Goal: Book appointment/travel/reservation

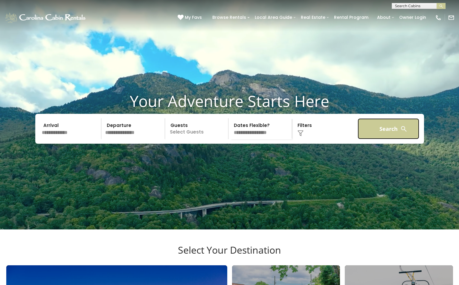
click at [393, 139] on button "Search" at bounding box center [388, 128] width 62 height 21
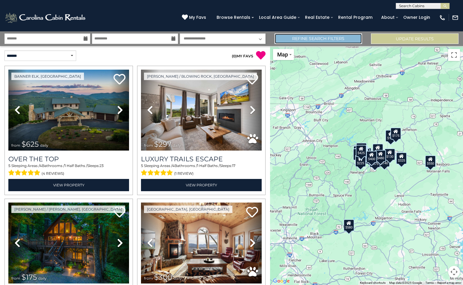
click at [328, 39] on link "Refine Search Filters" at bounding box center [319, 38] width 88 height 10
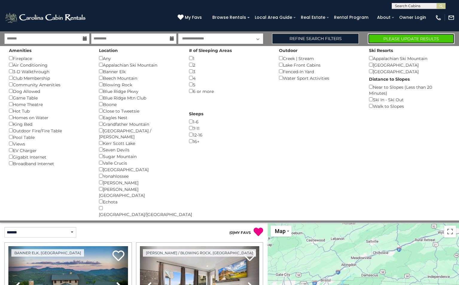
click at [384, 38] on button "Please Update Results" at bounding box center [410, 38] width 87 height 10
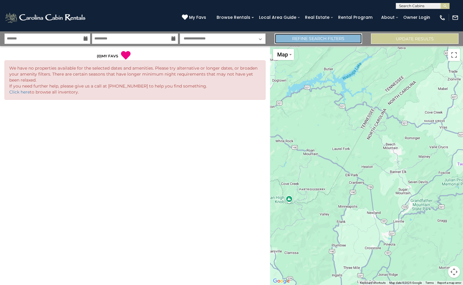
click at [317, 39] on link "Refine Search Filters" at bounding box center [319, 38] width 88 height 10
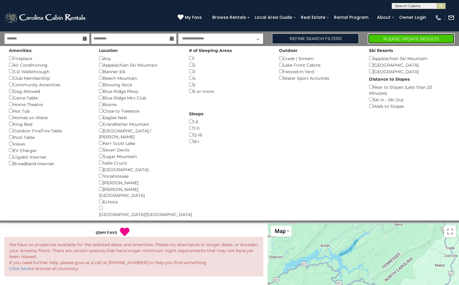
click at [399, 40] on button "Please Update Results" at bounding box center [410, 38] width 87 height 10
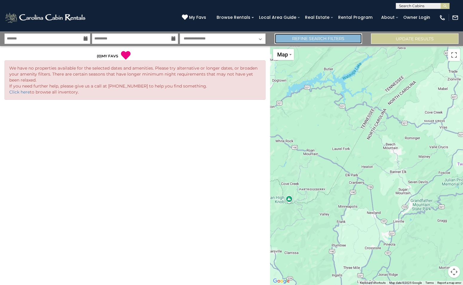
click at [313, 38] on link "Refine Search Filters" at bounding box center [319, 38] width 88 height 10
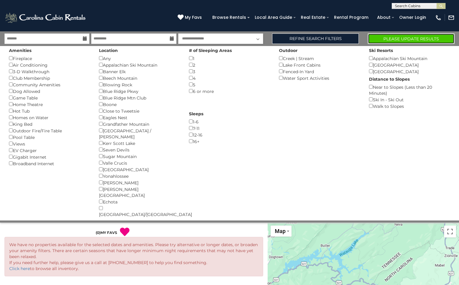
click at [420, 38] on button "Please Update Results" at bounding box center [410, 38] width 87 height 10
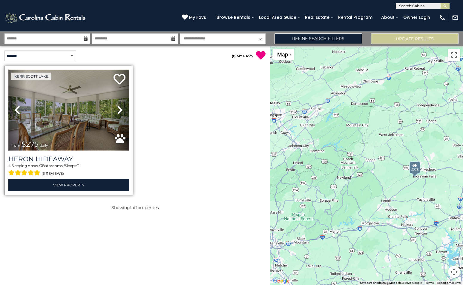
click at [94, 114] on img at bounding box center [68, 110] width 121 height 81
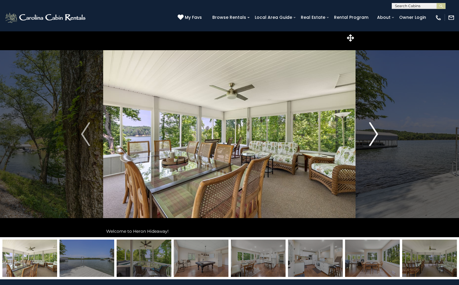
click at [373, 133] on img "Next" at bounding box center [373, 134] width 9 height 24
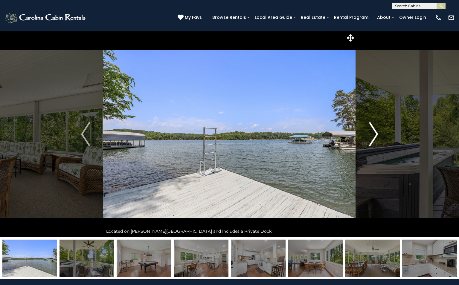
click at [373, 133] on img "Next" at bounding box center [373, 134] width 9 height 24
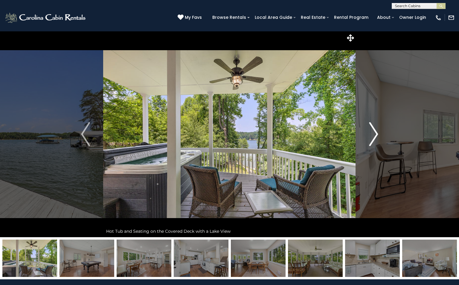
click at [373, 133] on img "Next" at bounding box center [373, 134] width 9 height 24
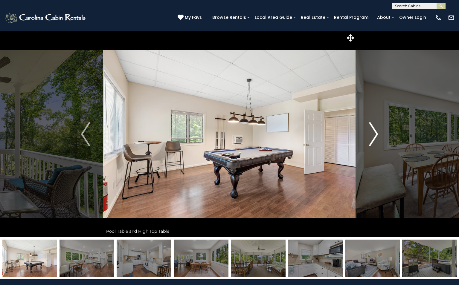
click at [373, 133] on img "Next" at bounding box center [373, 134] width 9 height 24
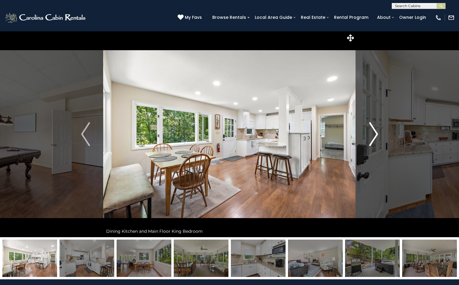
click at [373, 133] on img "Next" at bounding box center [373, 134] width 9 height 24
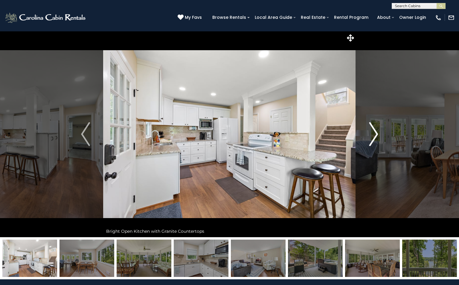
click at [373, 133] on img "Next" at bounding box center [373, 134] width 9 height 24
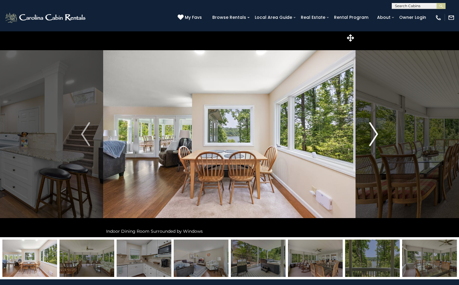
click at [373, 133] on img "Next" at bounding box center [373, 134] width 9 height 24
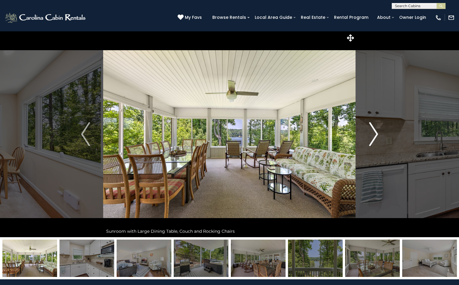
click at [373, 133] on img "Next" at bounding box center [373, 134] width 9 height 24
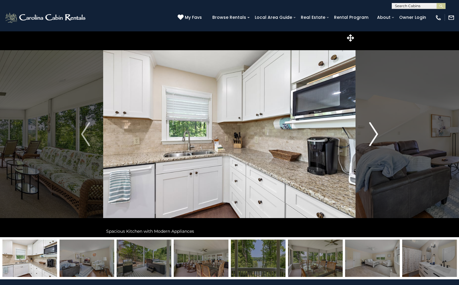
click at [373, 133] on img "Next" at bounding box center [373, 134] width 9 height 24
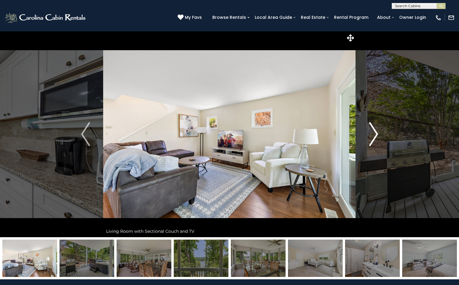
click at [373, 133] on img "Next" at bounding box center [373, 134] width 9 height 24
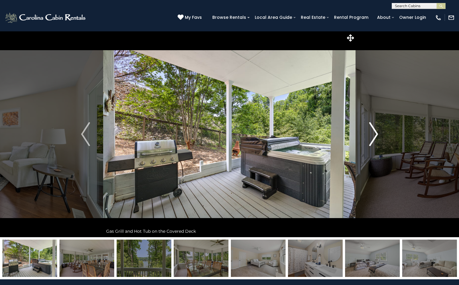
click at [373, 133] on img "Next" at bounding box center [373, 134] width 9 height 24
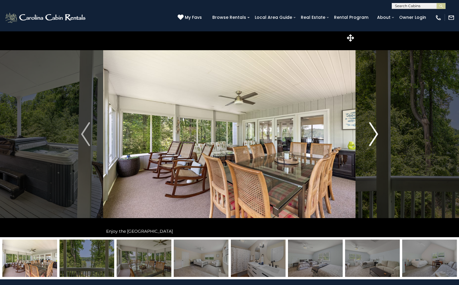
click at [373, 133] on img "Next" at bounding box center [373, 134] width 9 height 24
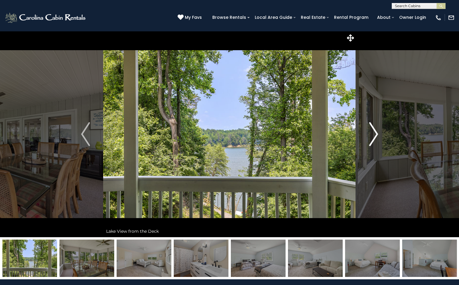
click at [373, 133] on img "Next" at bounding box center [373, 134] width 9 height 24
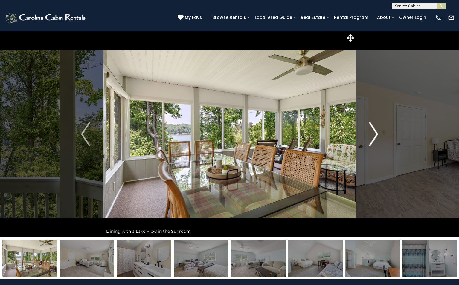
click at [373, 133] on img "Next" at bounding box center [373, 134] width 9 height 24
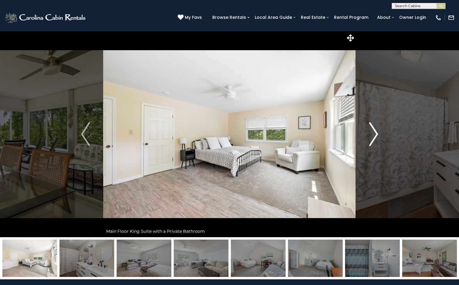
click at [373, 133] on img "Next" at bounding box center [373, 134] width 9 height 24
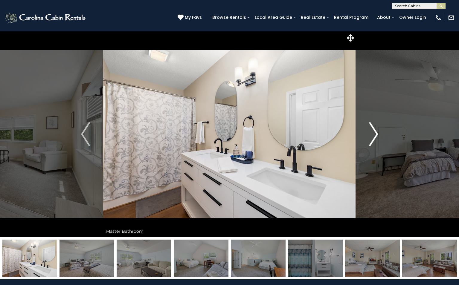
click at [373, 133] on img "Next" at bounding box center [373, 134] width 9 height 24
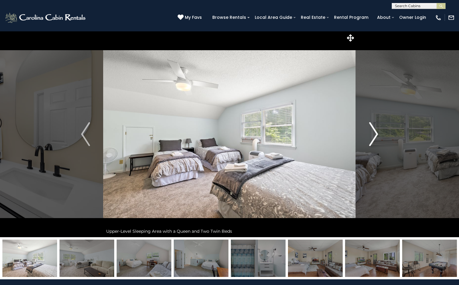
click at [373, 133] on img "Next" at bounding box center [373, 134] width 9 height 24
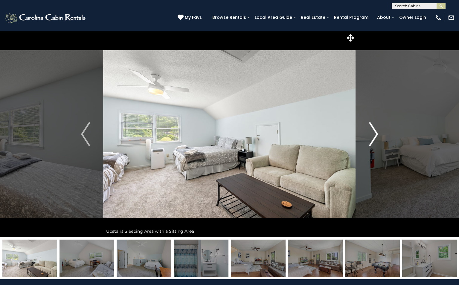
click at [373, 133] on img "Next" at bounding box center [373, 134] width 9 height 24
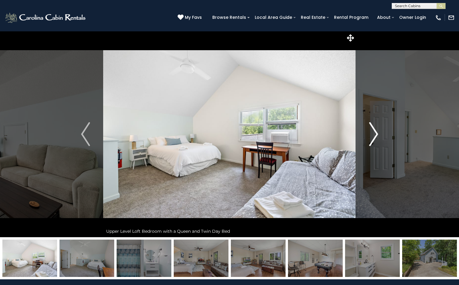
click at [373, 133] on img "Next" at bounding box center [373, 134] width 9 height 24
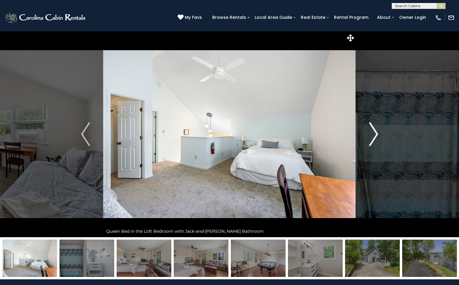
click at [373, 133] on img "Next" at bounding box center [373, 134] width 9 height 24
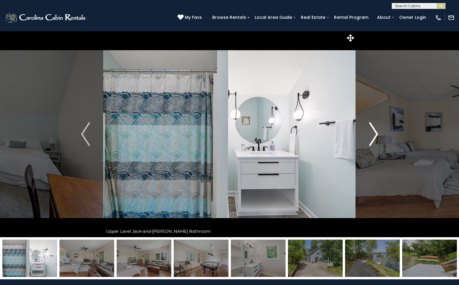
click at [373, 133] on img "Next" at bounding box center [373, 134] width 9 height 24
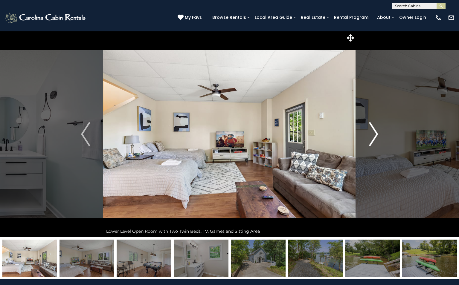
click at [373, 133] on img "Next" at bounding box center [373, 134] width 9 height 24
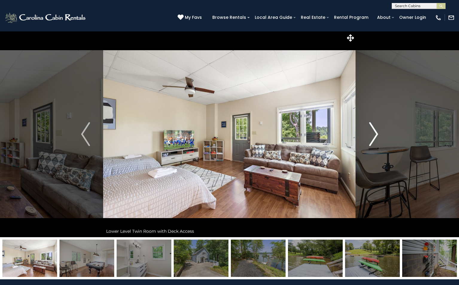
click at [373, 133] on img "Next" at bounding box center [373, 134] width 9 height 24
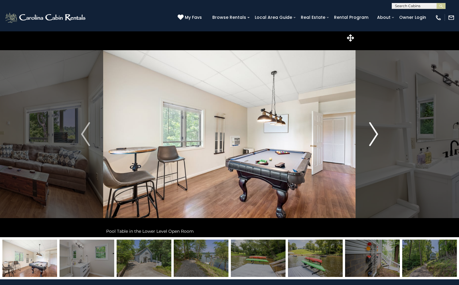
click at [373, 133] on img "Next" at bounding box center [373, 134] width 9 height 24
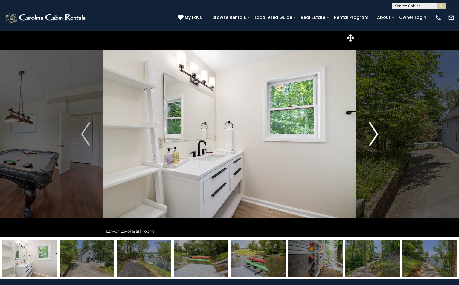
click at [373, 133] on img "Next" at bounding box center [373, 134] width 9 height 24
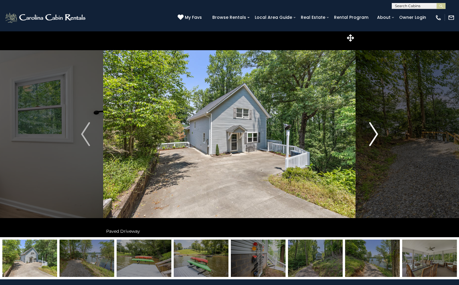
click at [373, 133] on img "Next" at bounding box center [373, 134] width 9 height 24
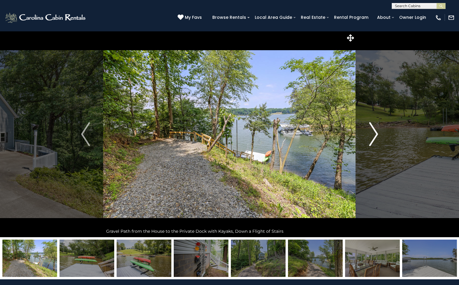
click at [373, 133] on img "Next" at bounding box center [373, 134] width 9 height 24
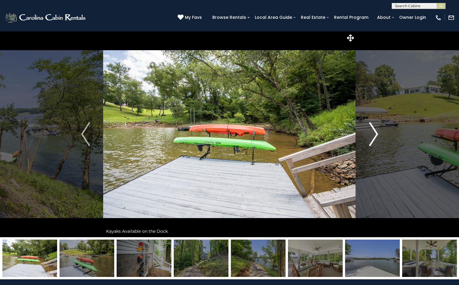
click at [373, 133] on img "Next" at bounding box center [373, 134] width 9 height 24
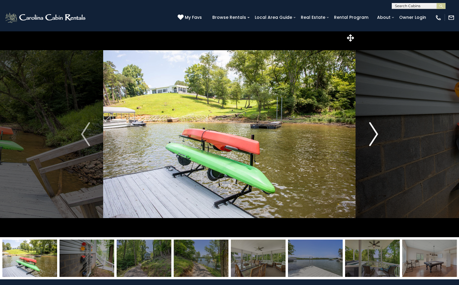
click at [373, 133] on img "Next" at bounding box center [373, 134] width 9 height 24
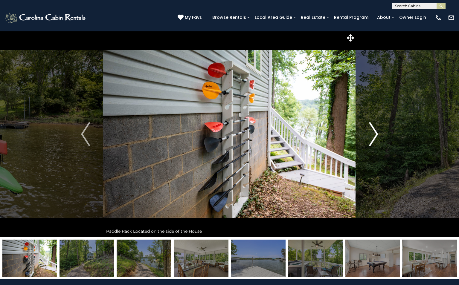
click at [373, 133] on img "Next" at bounding box center [373, 134] width 9 height 24
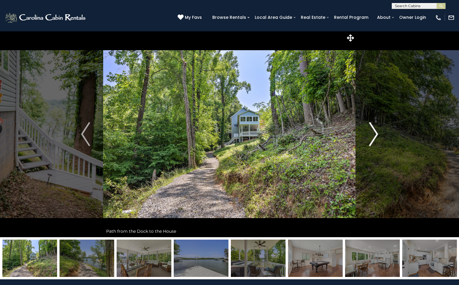
click at [373, 133] on img "Next" at bounding box center [373, 134] width 9 height 24
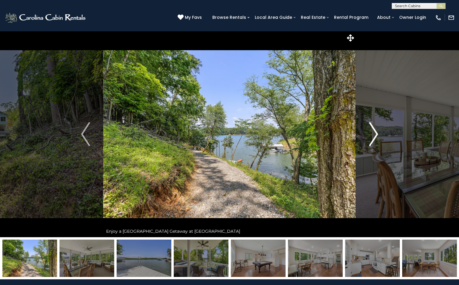
click at [373, 133] on img "Next" at bounding box center [373, 134] width 9 height 24
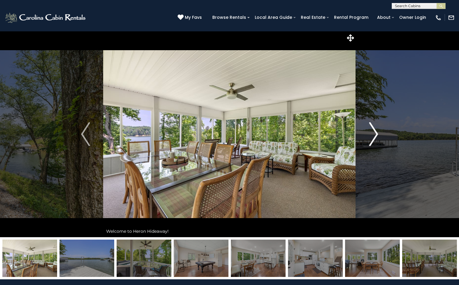
click at [373, 133] on img "Next" at bounding box center [373, 134] width 9 height 24
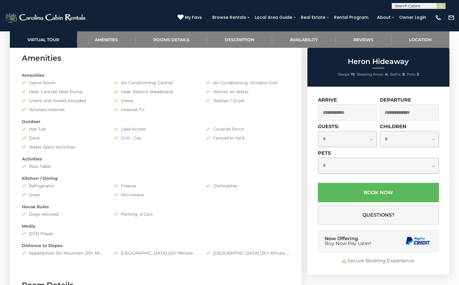
scroll to position [478, 0]
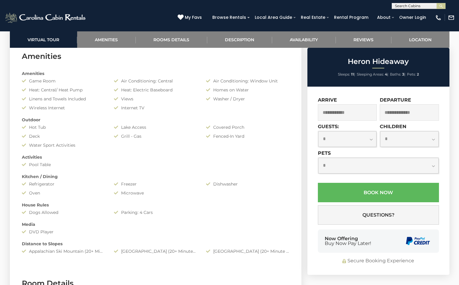
click at [371, 138] on select "**********" at bounding box center [347, 139] width 59 height 16
select select "*"
click at [318, 131] on select "**********" at bounding box center [347, 139] width 59 height 16
click at [434, 166] on select "**********" at bounding box center [378, 166] width 120 height 16
select select "*"
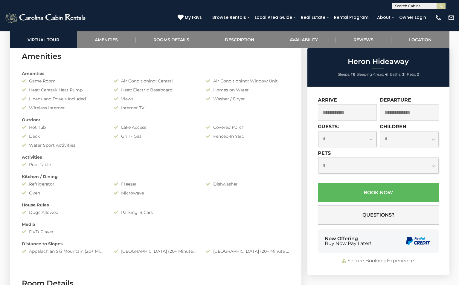
click at [318, 158] on select "**********" at bounding box center [378, 166] width 120 height 16
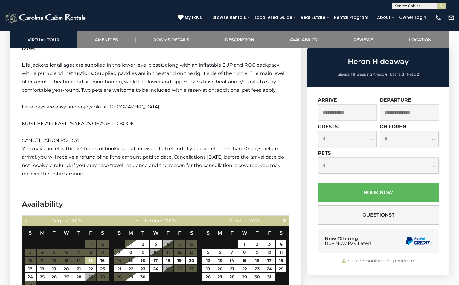
scroll to position [1046, 0]
